Goal: Use online tool/utility: Utilize a website feature to perform a specific function

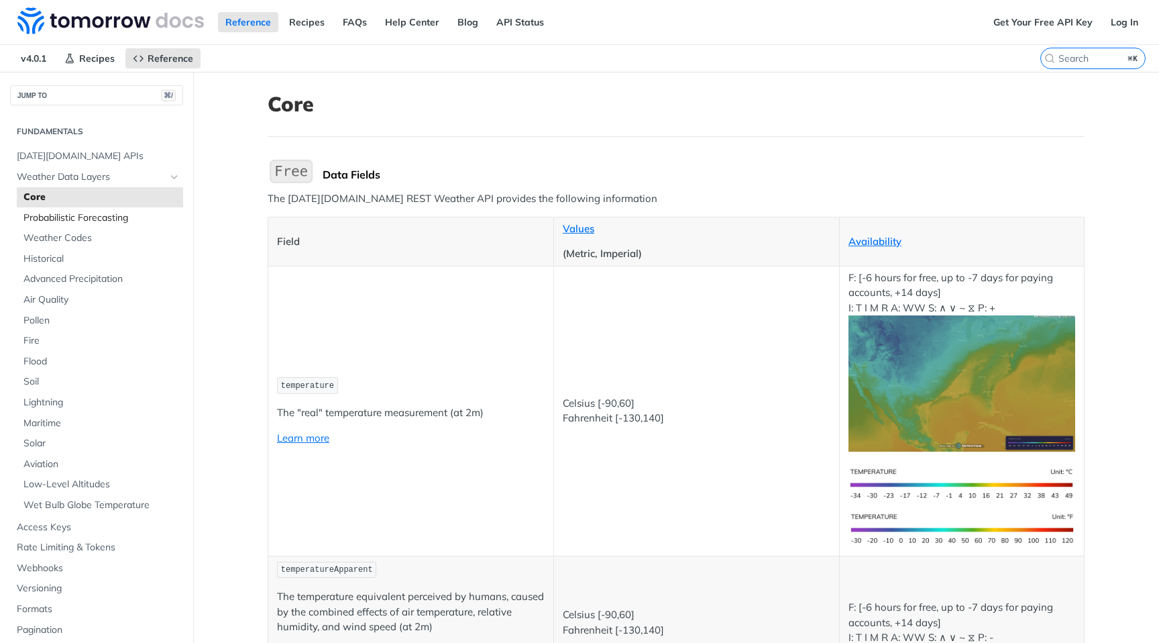
click at [72, 221] on span "Probabilistic Forecasting" at bounding box center [101, 217] width 156 height 13
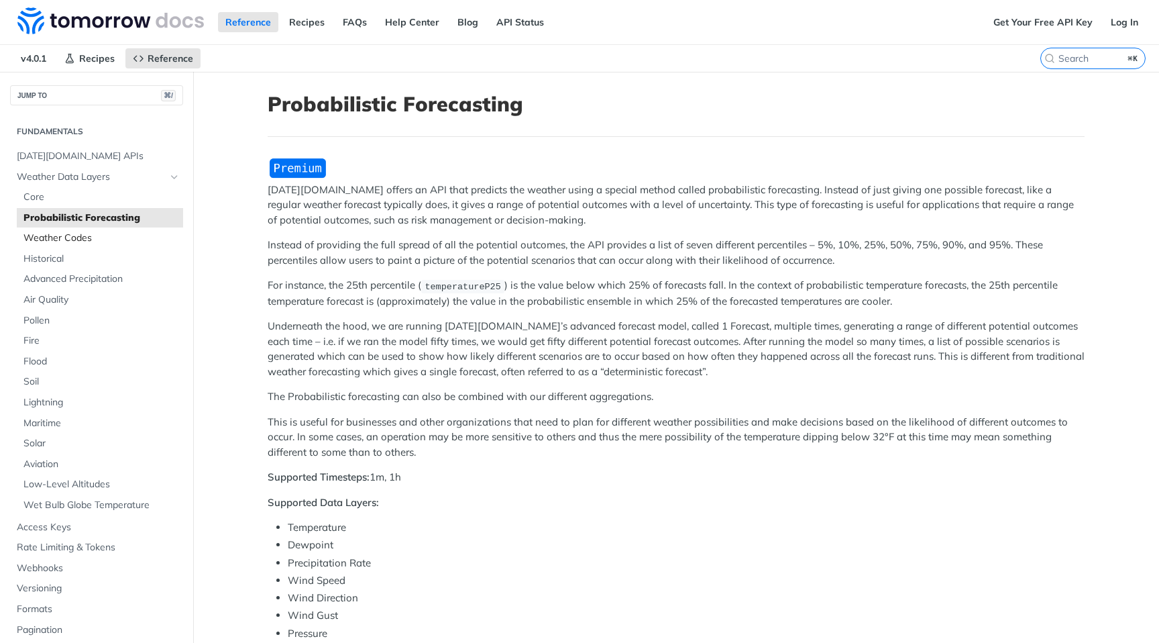
click at [66, 243] on span "Weather Codes" at bounding box center [101, 237] width 156 height 13
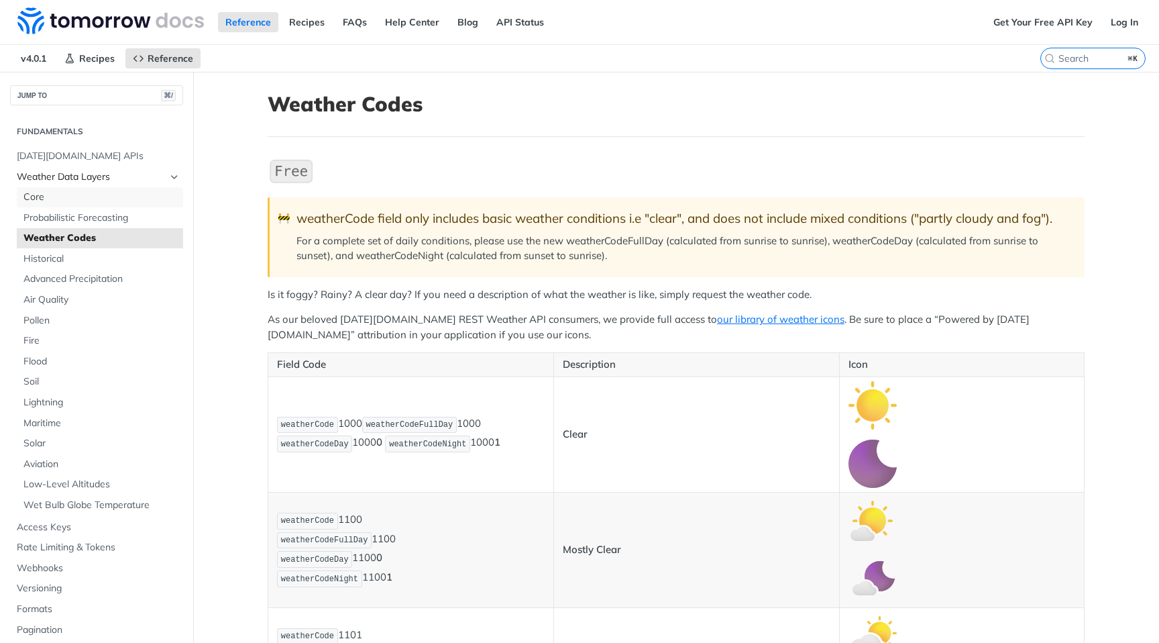
click at [50, 190] on span "Core" at bounding box center [101, 196] width 156 height 13
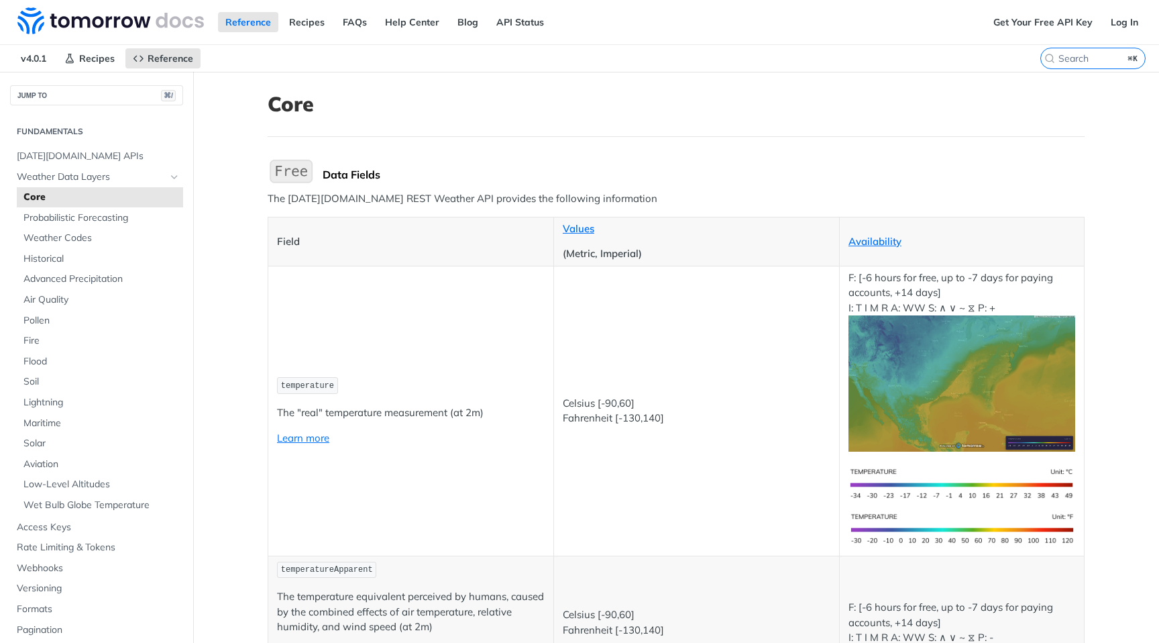
click at [603, 364] on td "Celsius [-90,60] Fahrenheit [-130,140]" at bounding box center [696, 411] width 286 height 290
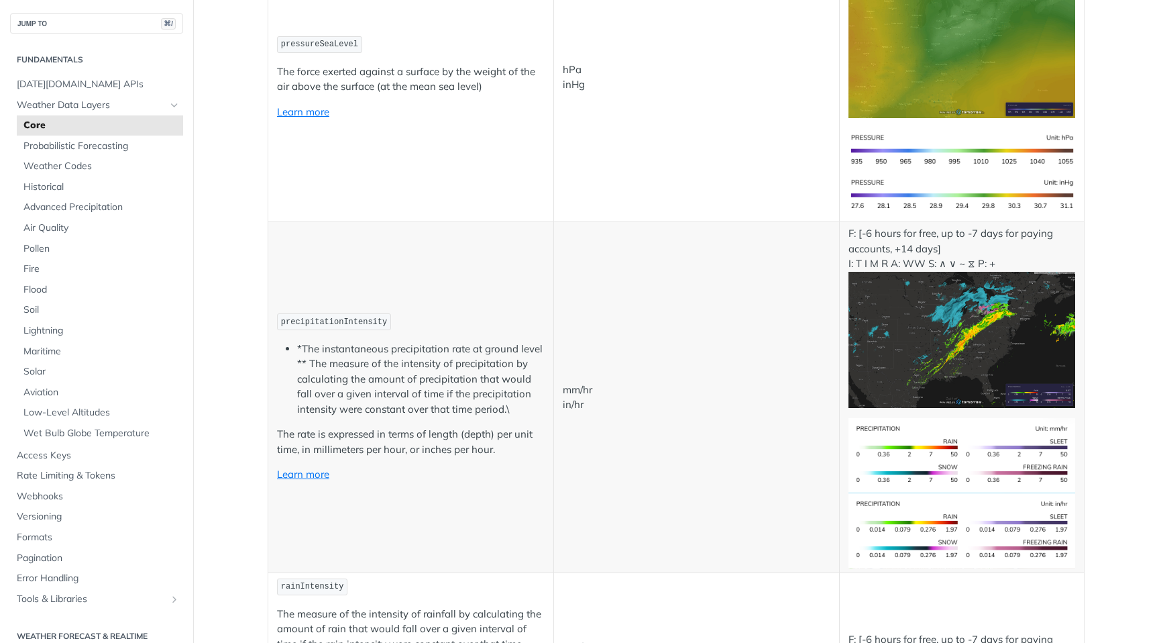
scroll to position [3277, 0]
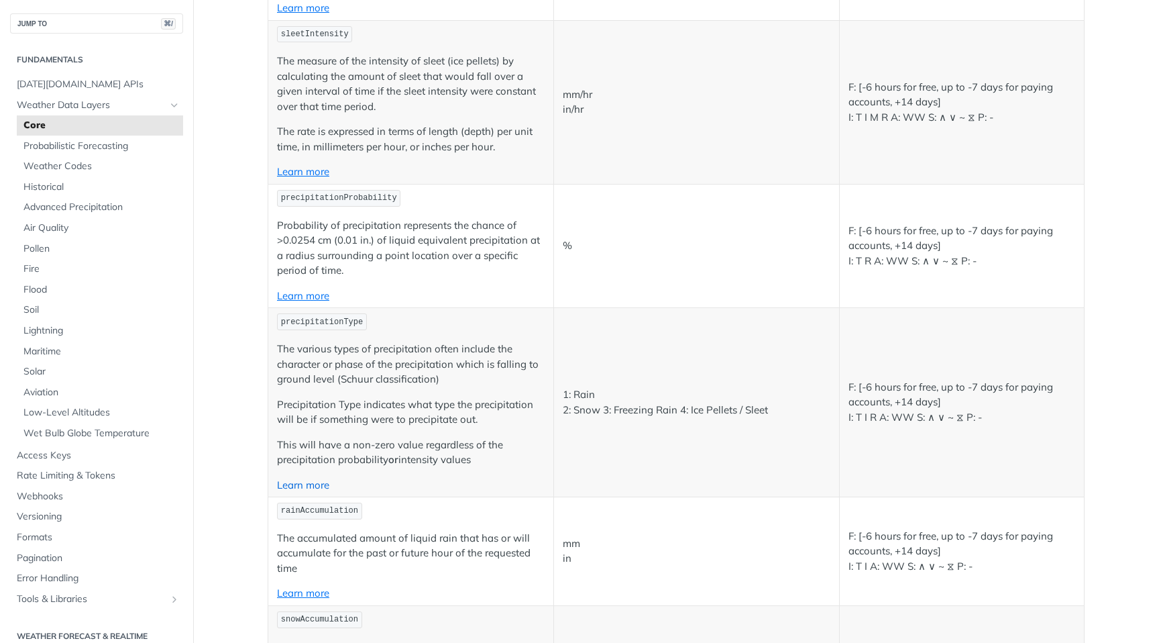
click at [316, 480] on link "Learn more" at bounding box center [303, 484] width 52 height 13
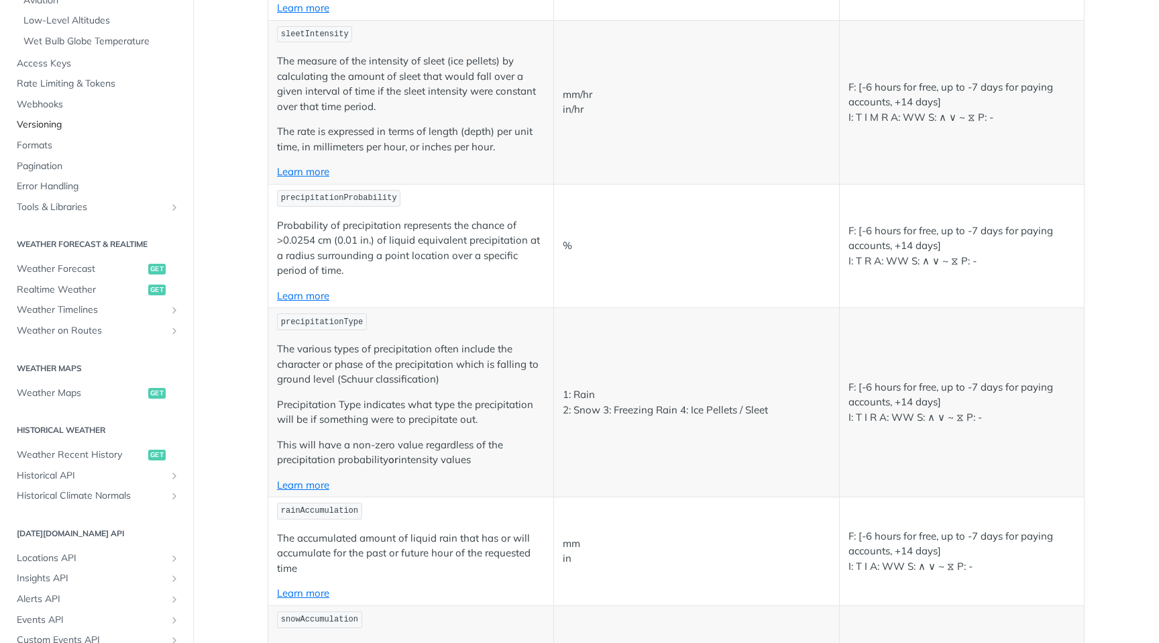
scroll to position [406, 0]
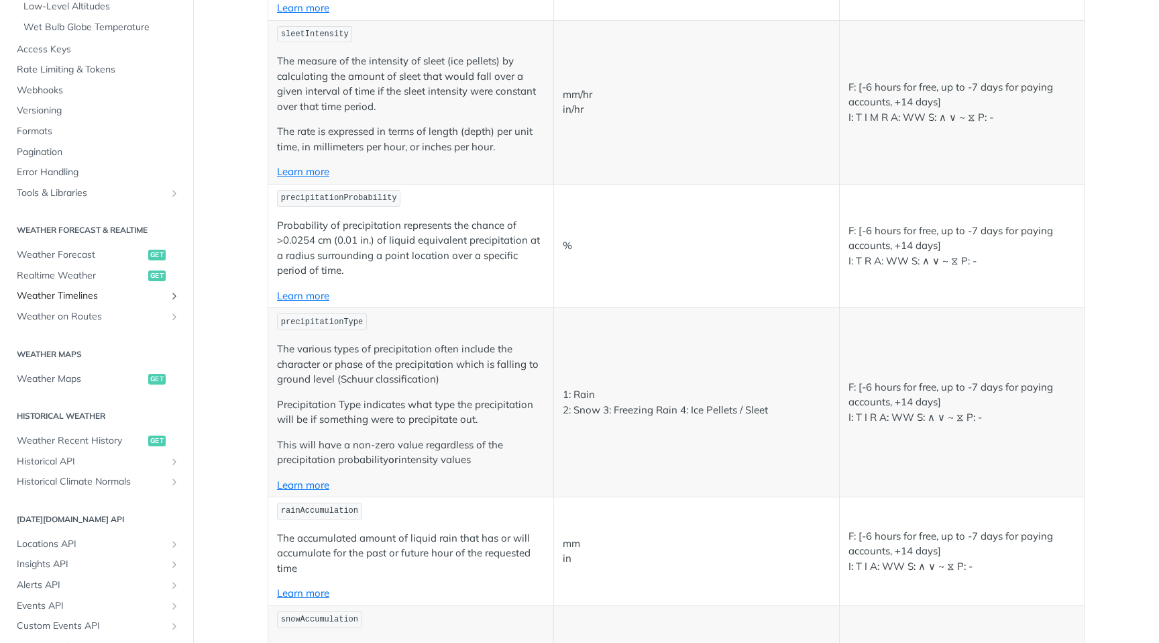
click at [64, 292] on span "Weather Timelines" at bounding box center [91, 295] width 149 height 13
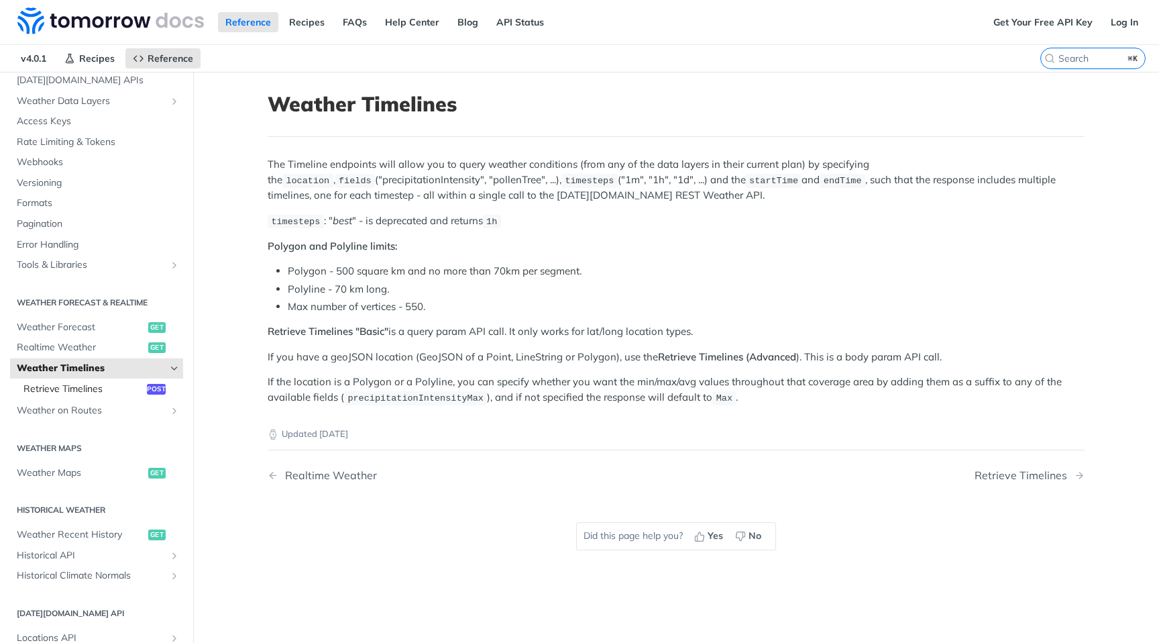
click at [76, 388] on span "Retrieve Timelines" at bounding box center [83, 388] width 120 height 13
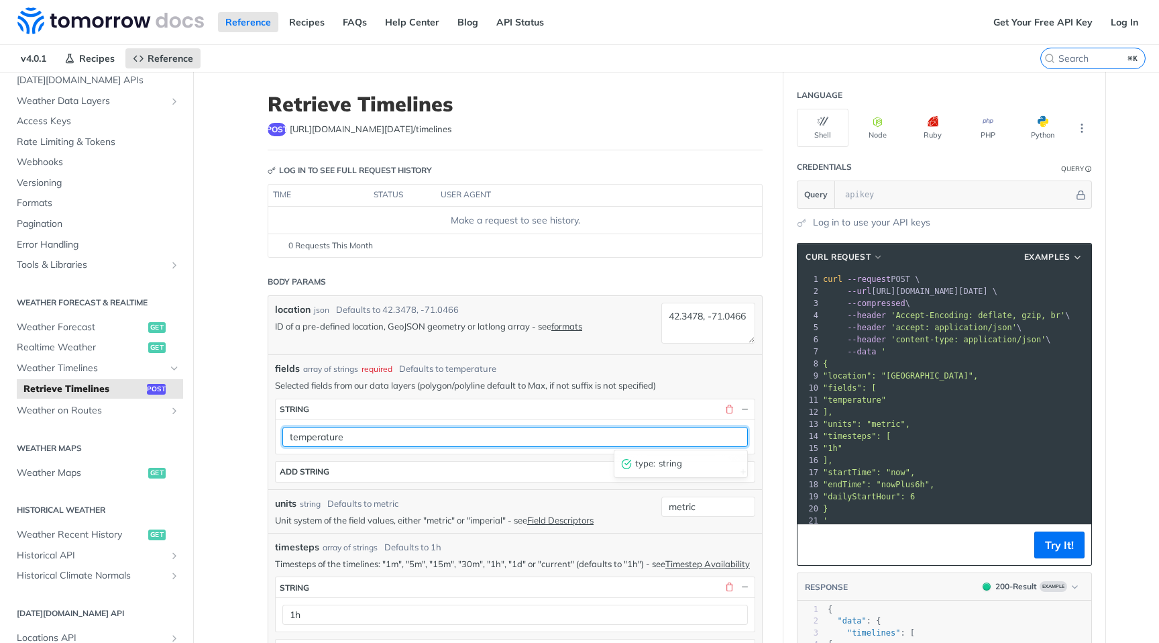
click at [549, 441] on input "temperature" at bounding box center [514, 437] width 465 height 20
type input "temperature,"
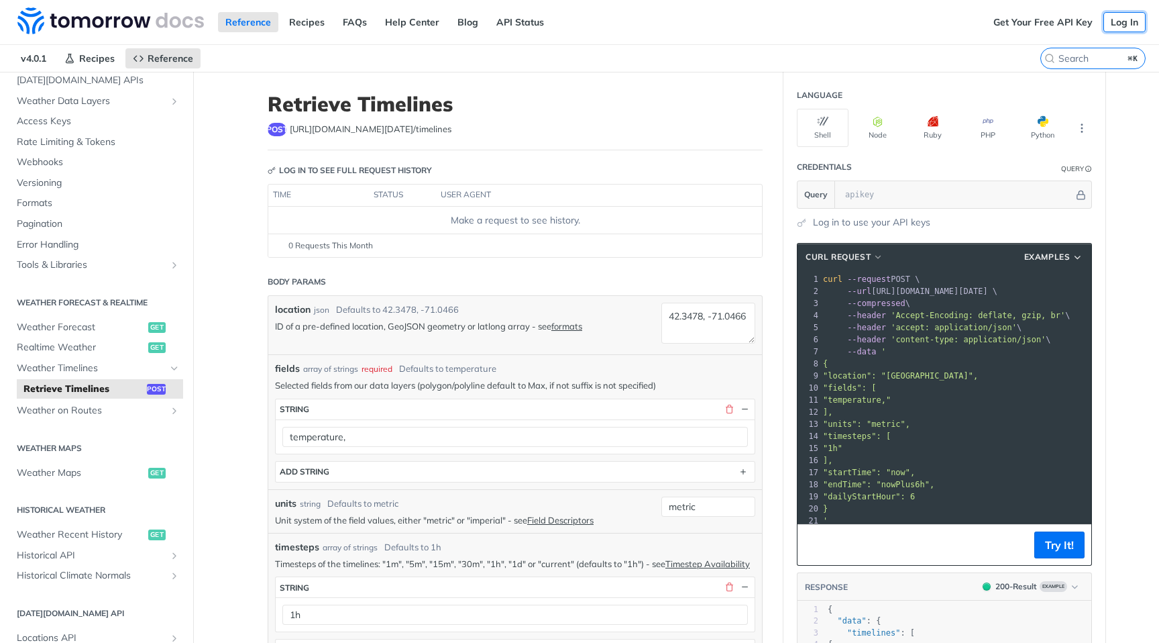
click at [1121, 23] on link "Log In" at bounding box center [1124, 22] width 42 height 20
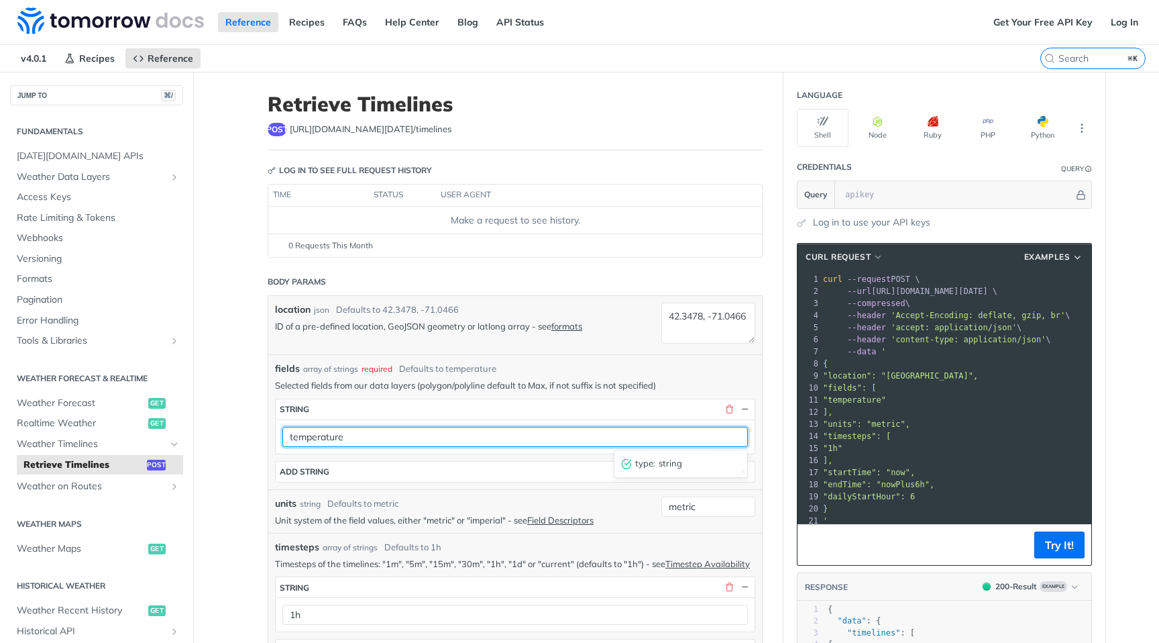
click at [380, 436] on input "temperature" at bounding box center [514, 437] width 465 height 20
type input "temperature,precipitationType"
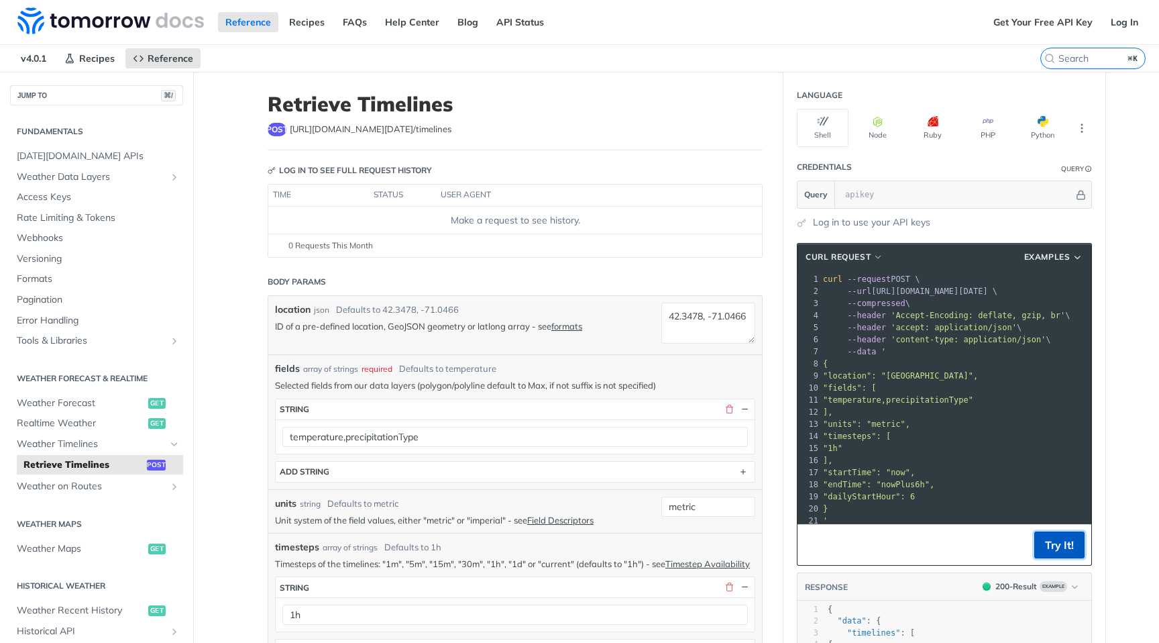
click at [1045, 538] on button "Try It!" at bounding box center [1059, 544] width 50 height 27
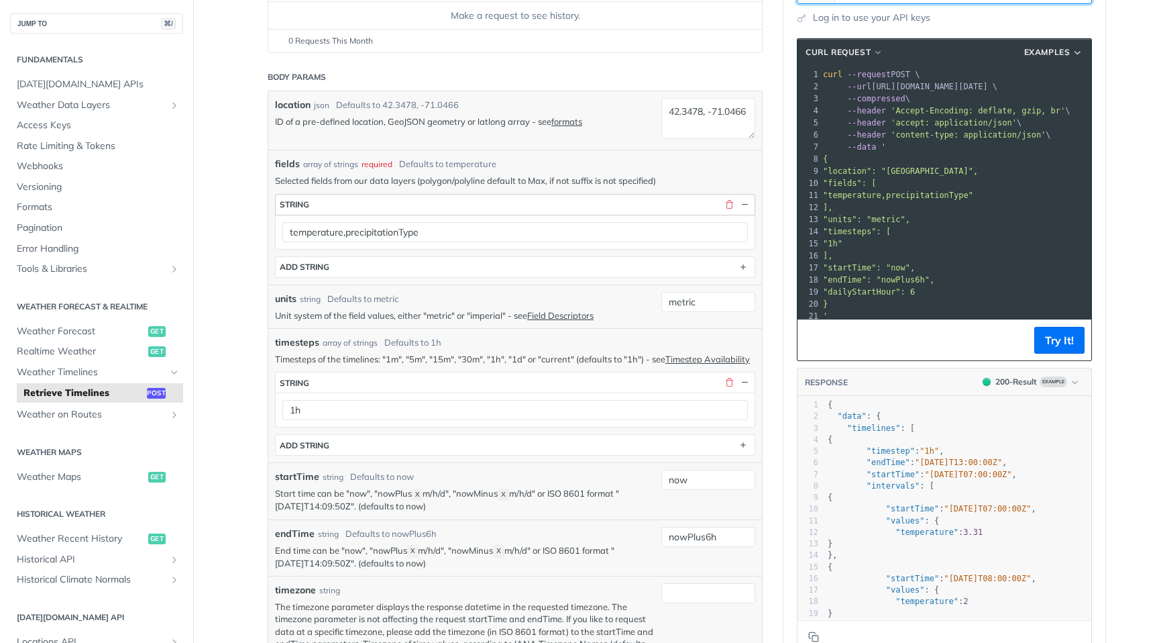
scroll to position [215, 0]
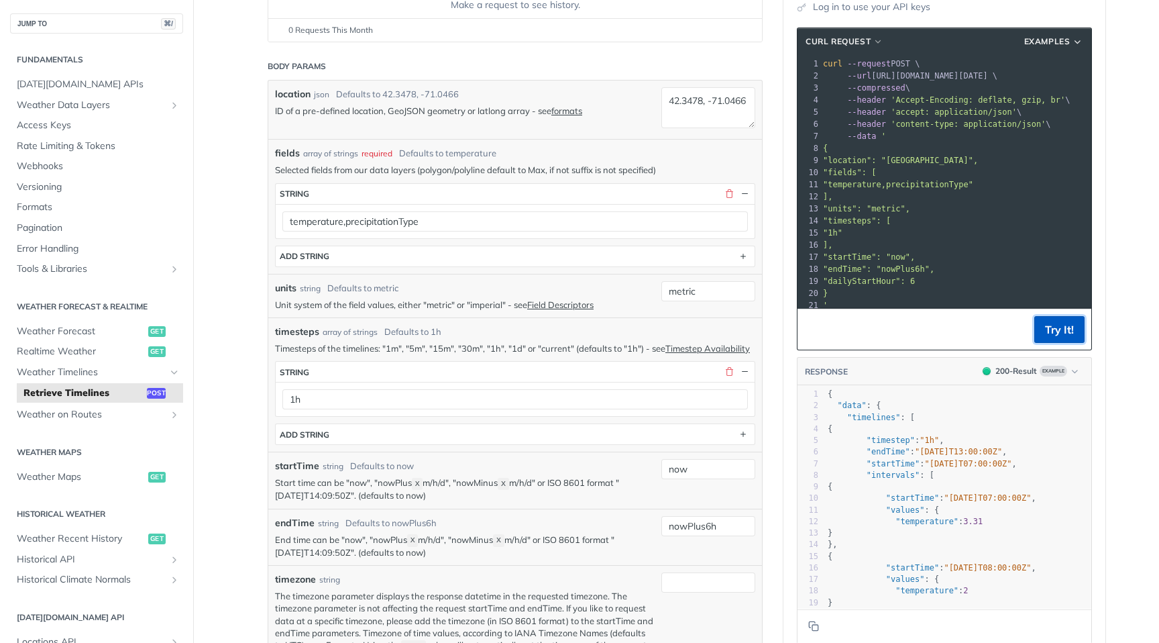
click at [1062, 326] on button "Try It!" at bounding box center [1059, 329] width 50 height 27
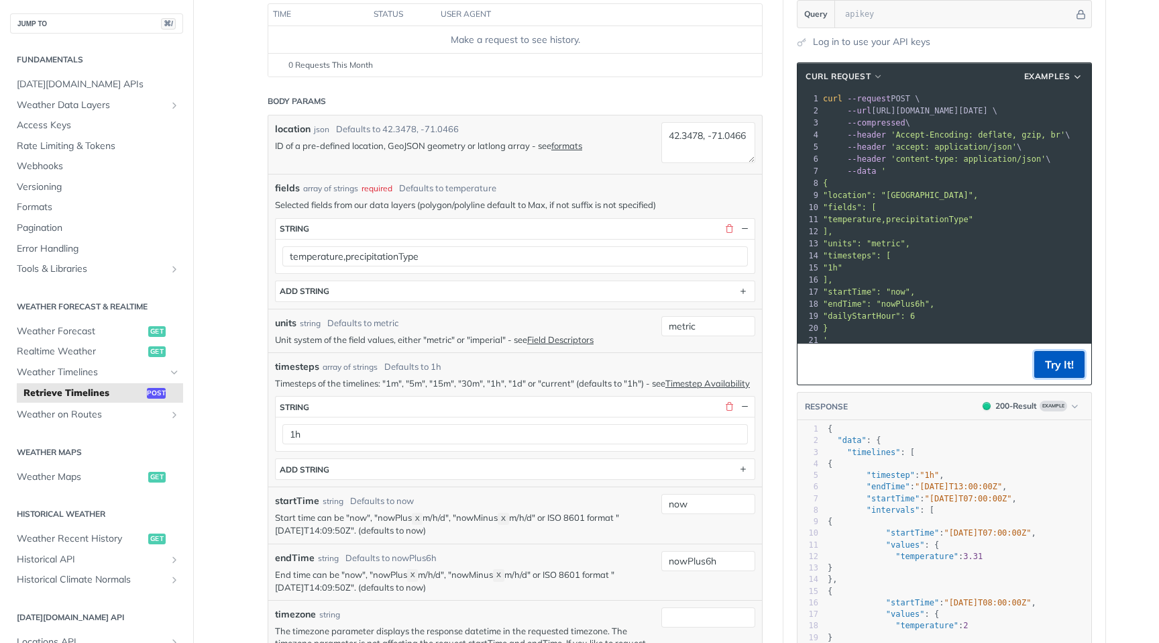
click at [1052, 355] on button "Try It!" at bounding box center [1059, 364] width 50 height 27
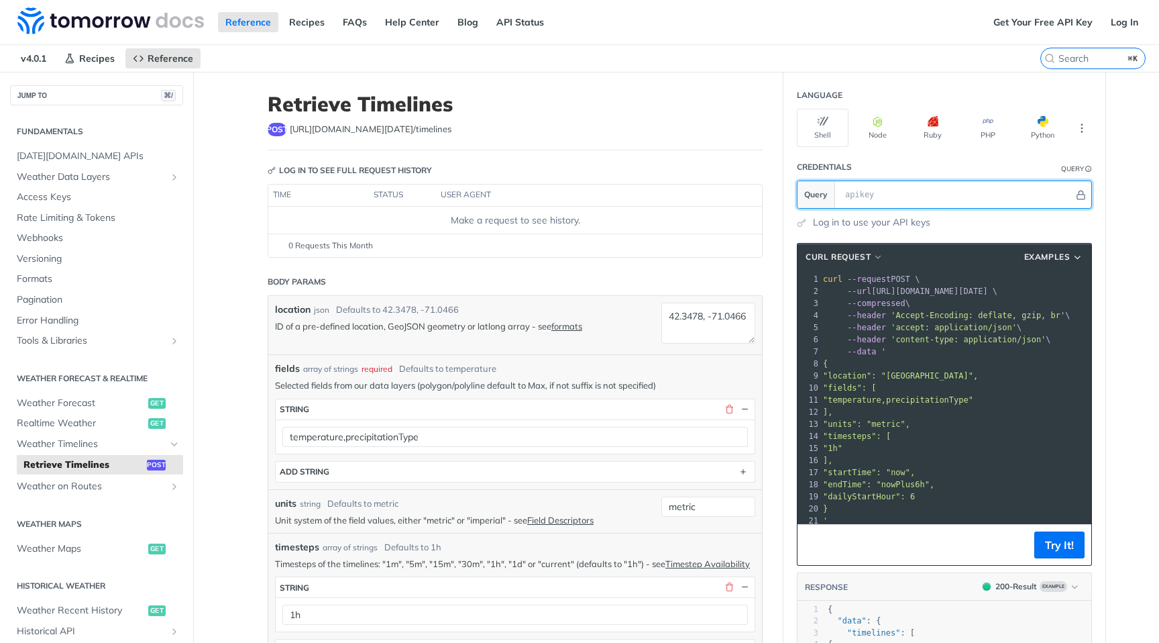
scroll to position [3, 0]
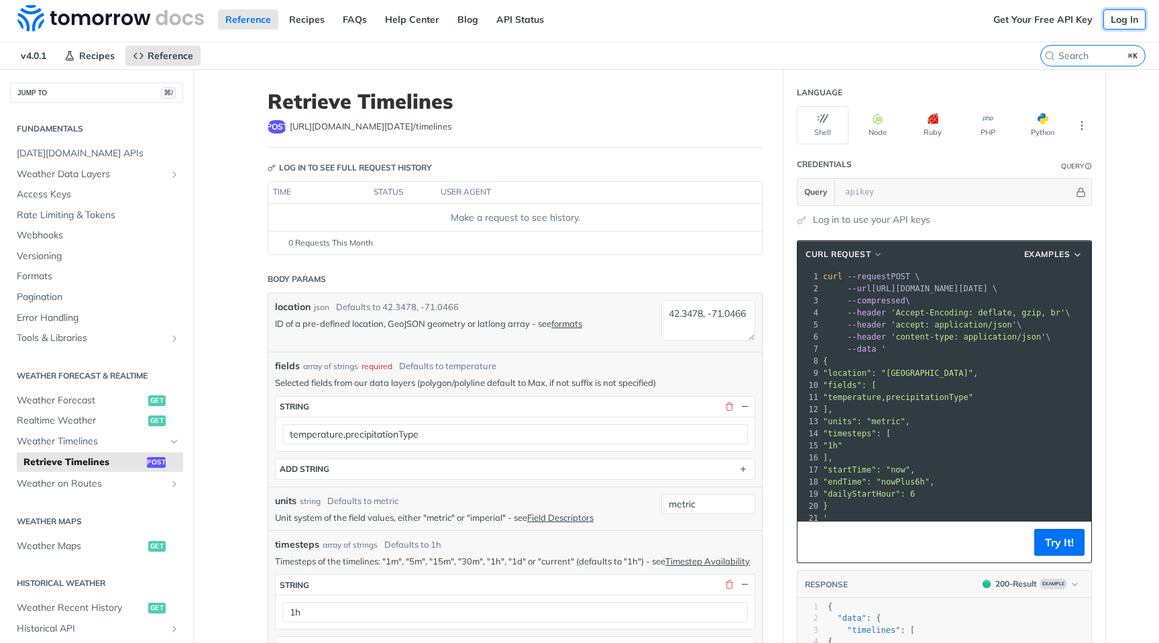
click at [1125, 18] on link "Log In" at bounding box center [1124, 19] width 42 height 20
click at [943, 191] on input "text" at bounding box center [955, 191] width 235 height 27
paste input "7jxEvyAdNdbISVSu5jq5xWKZNsmifX5q"
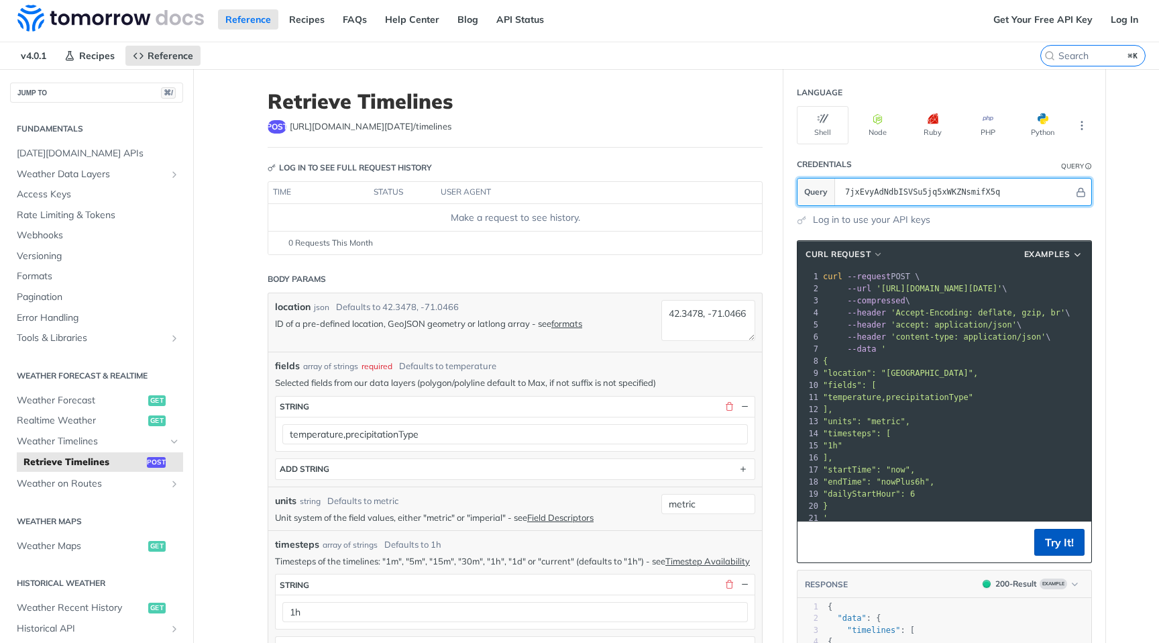
type input "7jxEvyAdNdbISVSu5jq5xWKZNsmifX5q"
click at [1063, 535] on button "Try It!" at bounding box center [1059, 542] width 50 height 27
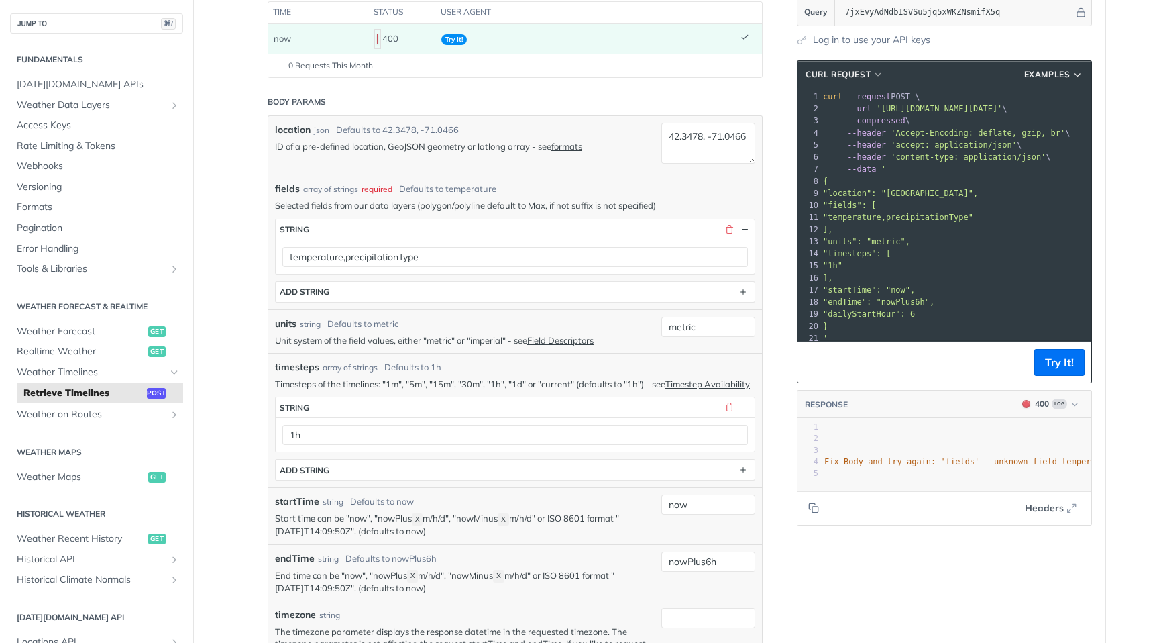
scroll to position [0, 0]
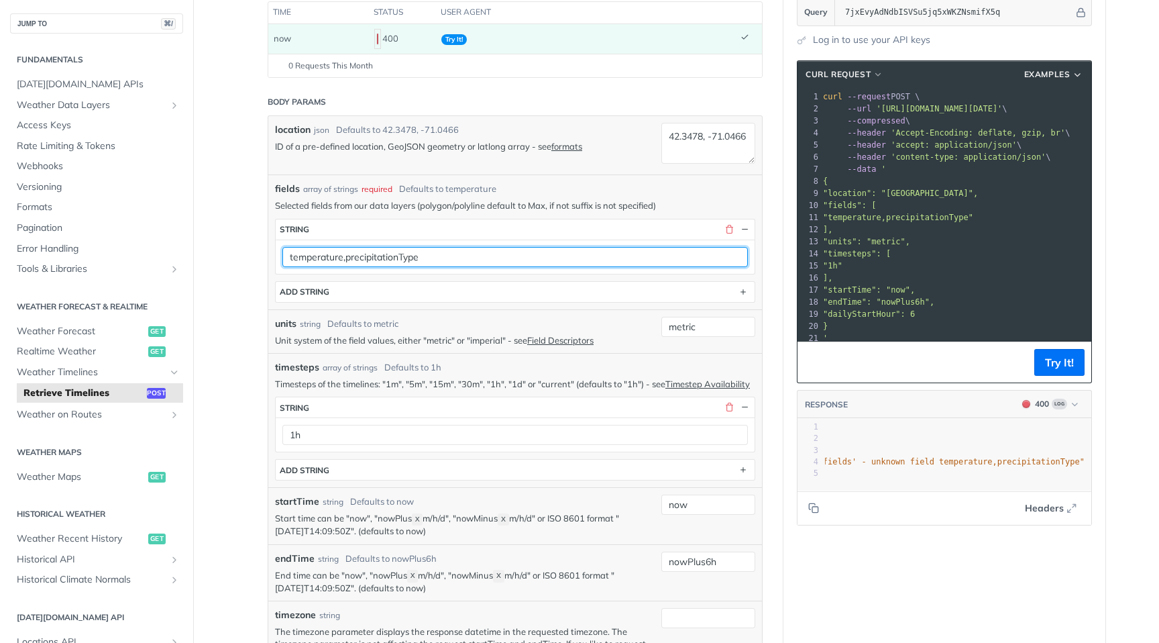
click at [347, 257] on input "temperature,precipitationType" at bounding box center [514, 257] width 465 height 20
drag, startPoint x: 345, startPoint y: 258, endPoint x: 262, endPoint y: 257, distance: 83.8
click at [585, 259] on input "precipitationType" at bounding box center [514, 257] width 465 height 20
type input "precipitationType"
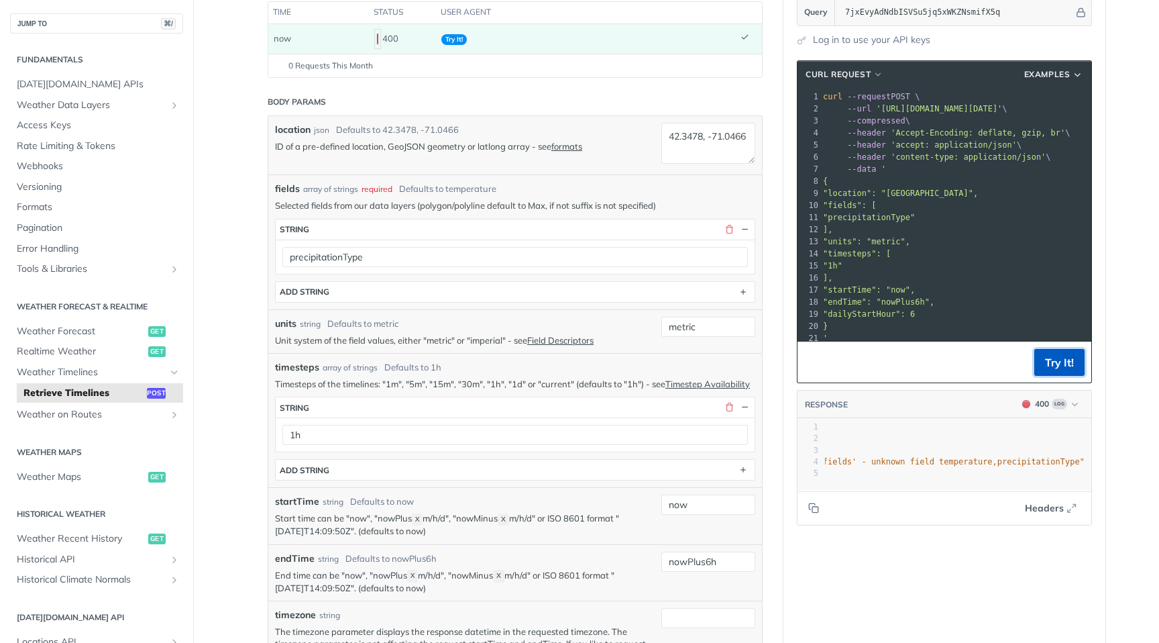
click at [1058, 362] on button "Try It!" at bounding box center [1059, 362] width 50 height 27
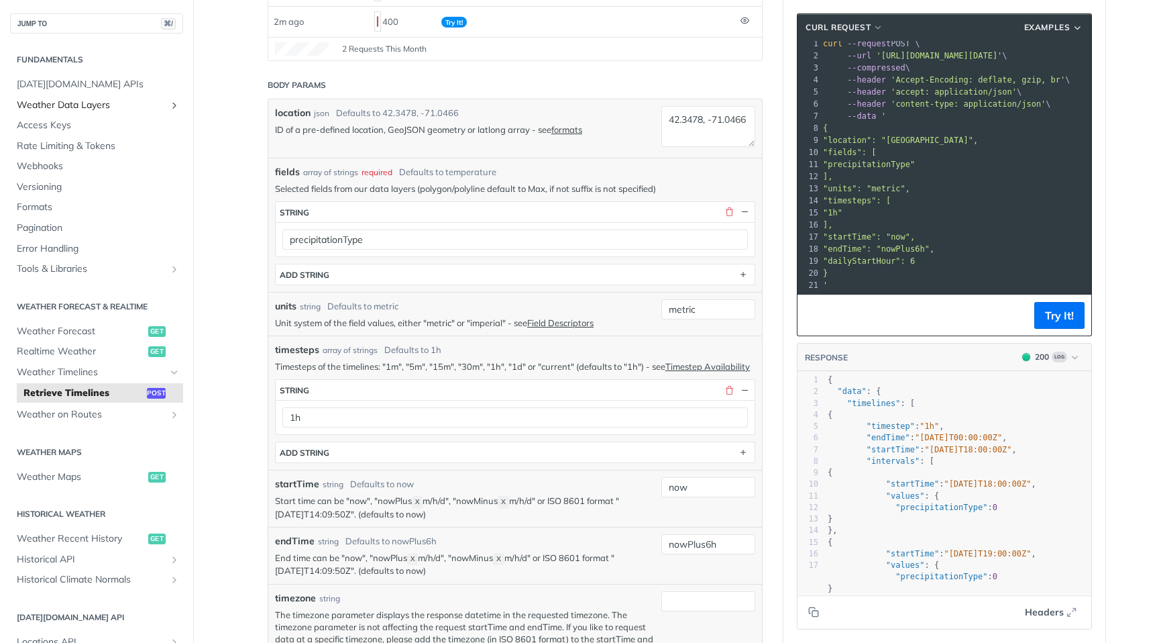
click at [81, 101] on span "Weather Data Layers" at bounding box center [91, 105] width 149 height 13
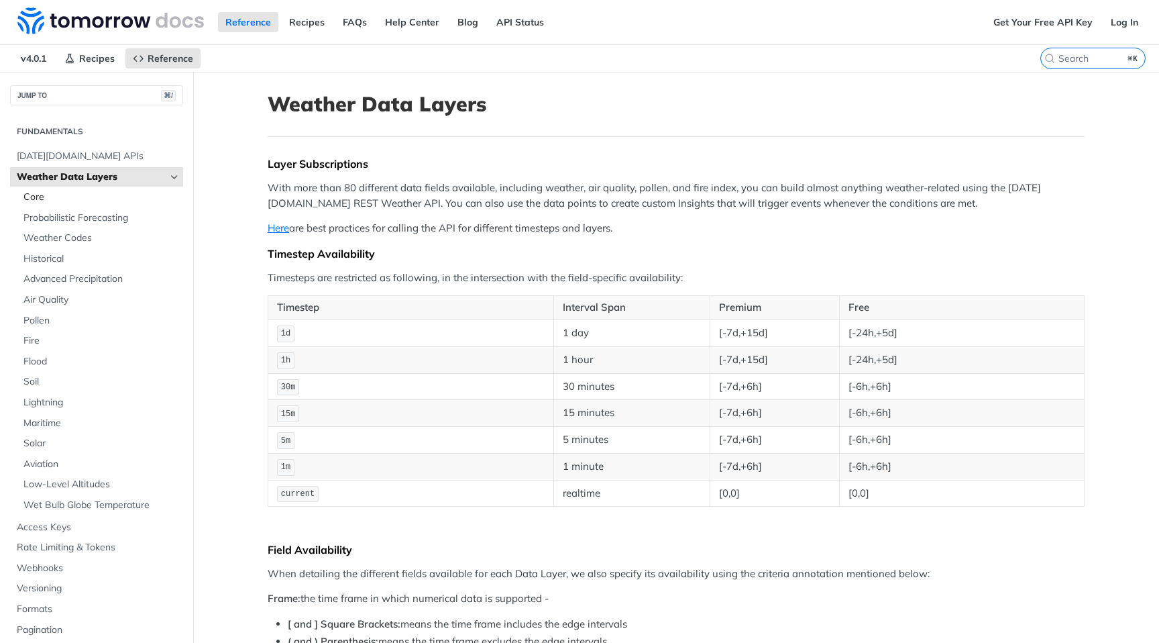
click at [52, 193] on span "Core" at bounding box center [101, 196] width 156 height 13
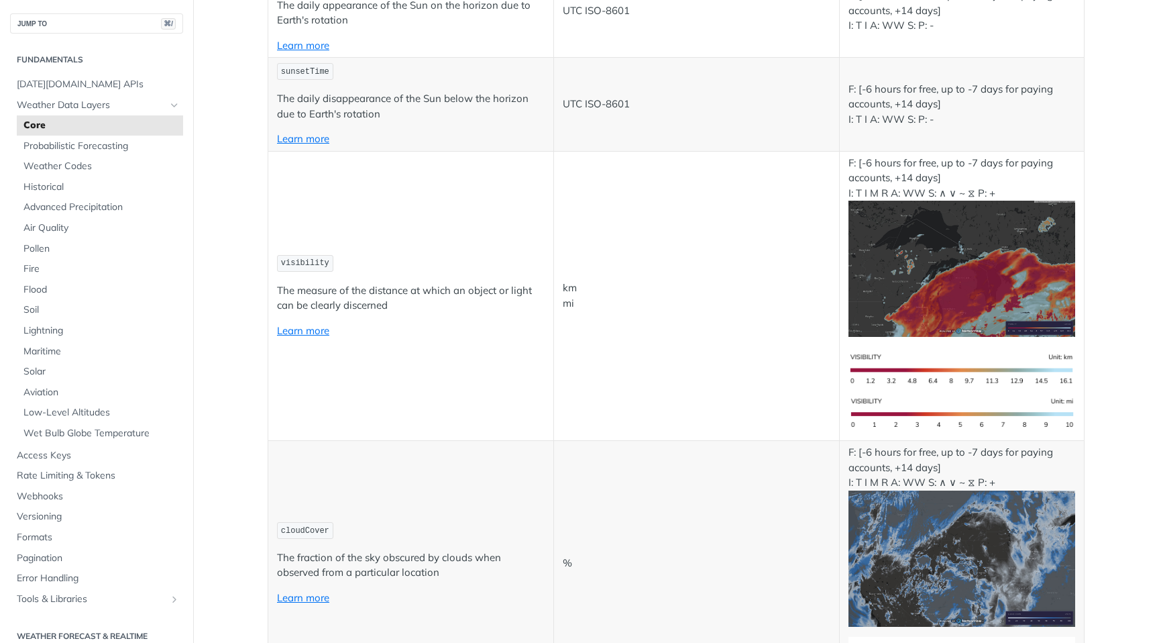
scroll to position [3307, 0]
